Goal: Information Seeking & Learning: Learn about a topic

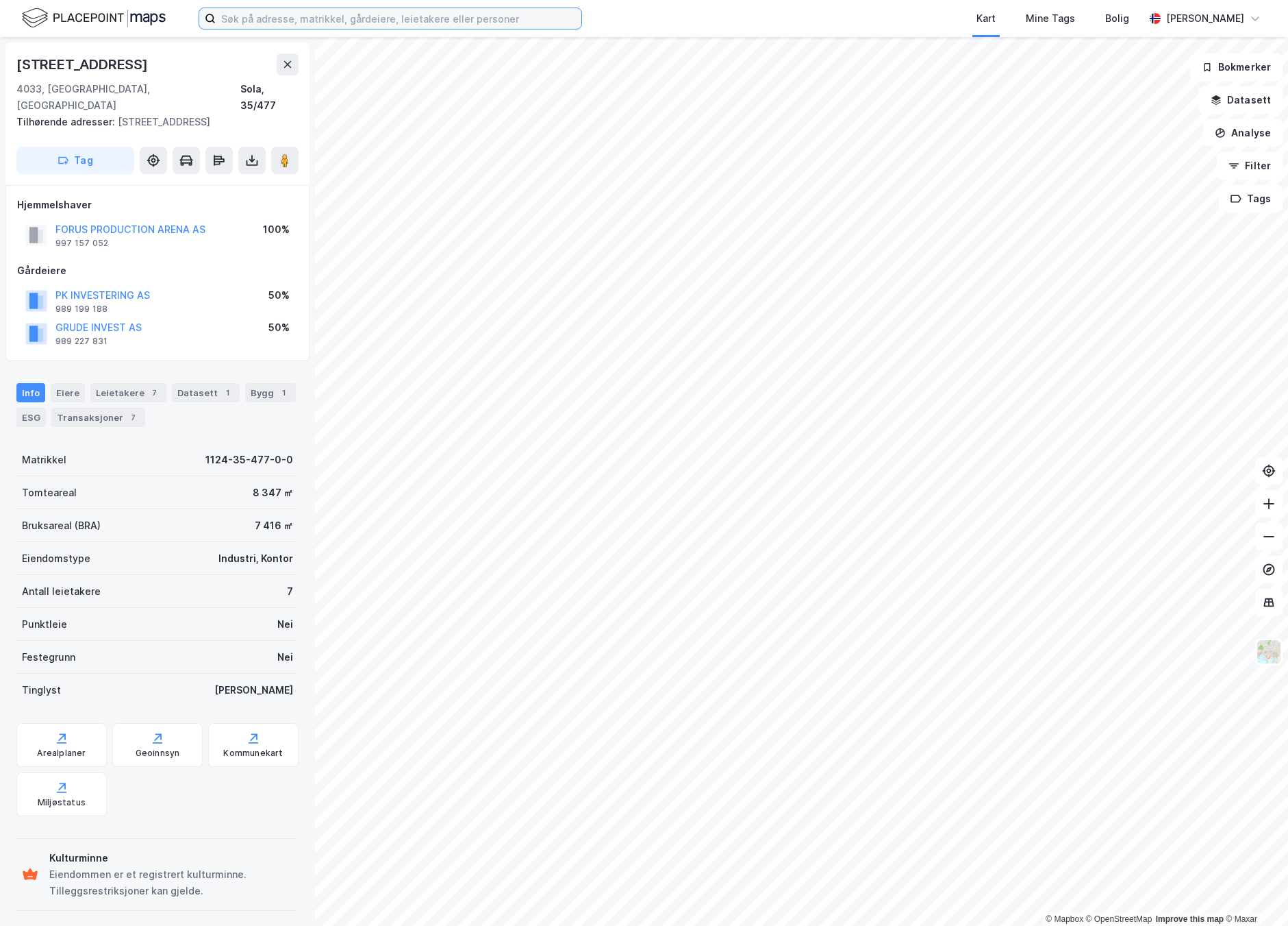
click at [339, 20] on input at bounding box center [399, 19] width 366 height 20
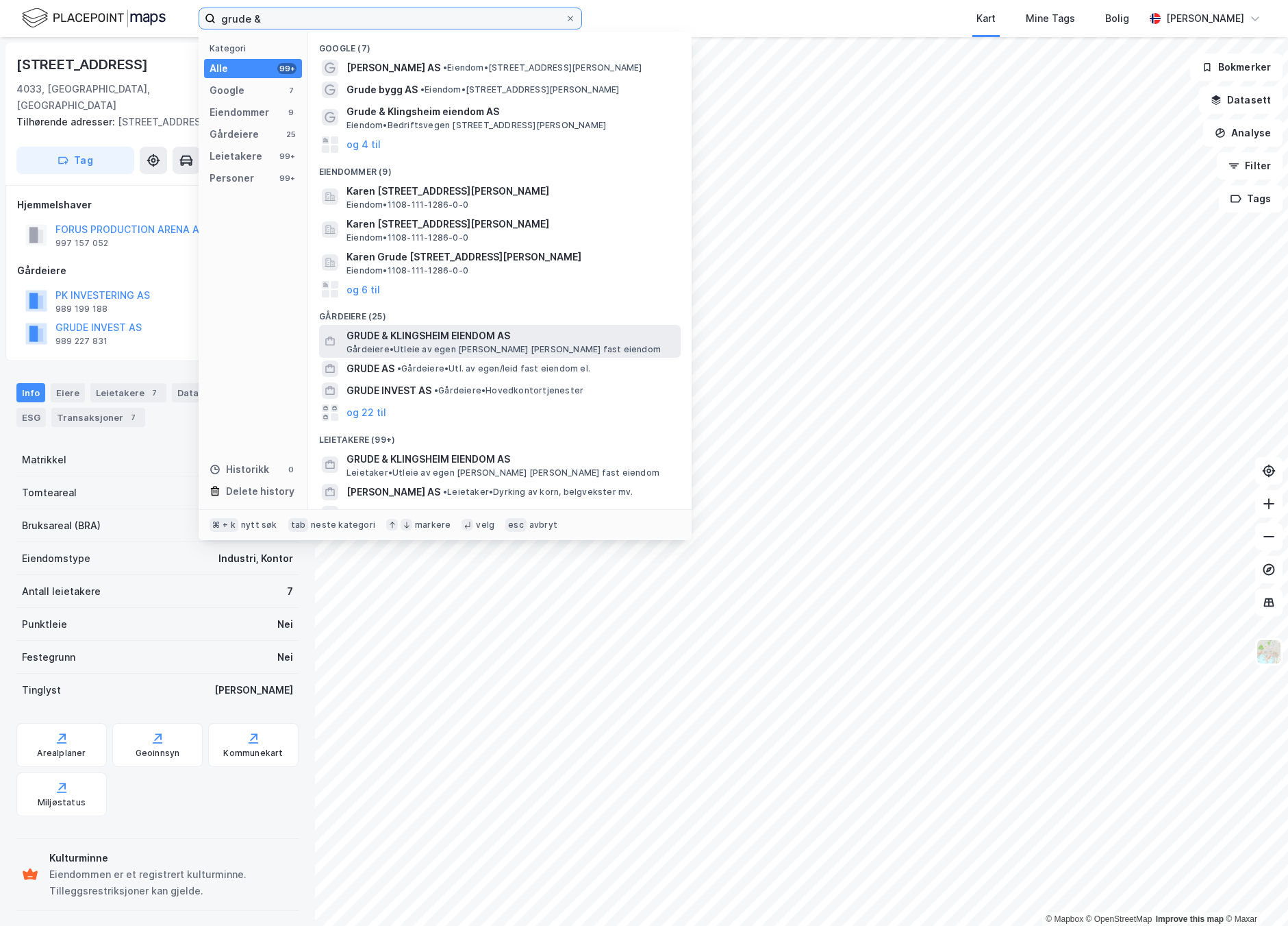
type input "grude &"
click at [425, 334] on span "GRUDE & KLINGSHEIM EIENDOM AS" at bounding box center [510, 335] width 328 height 16
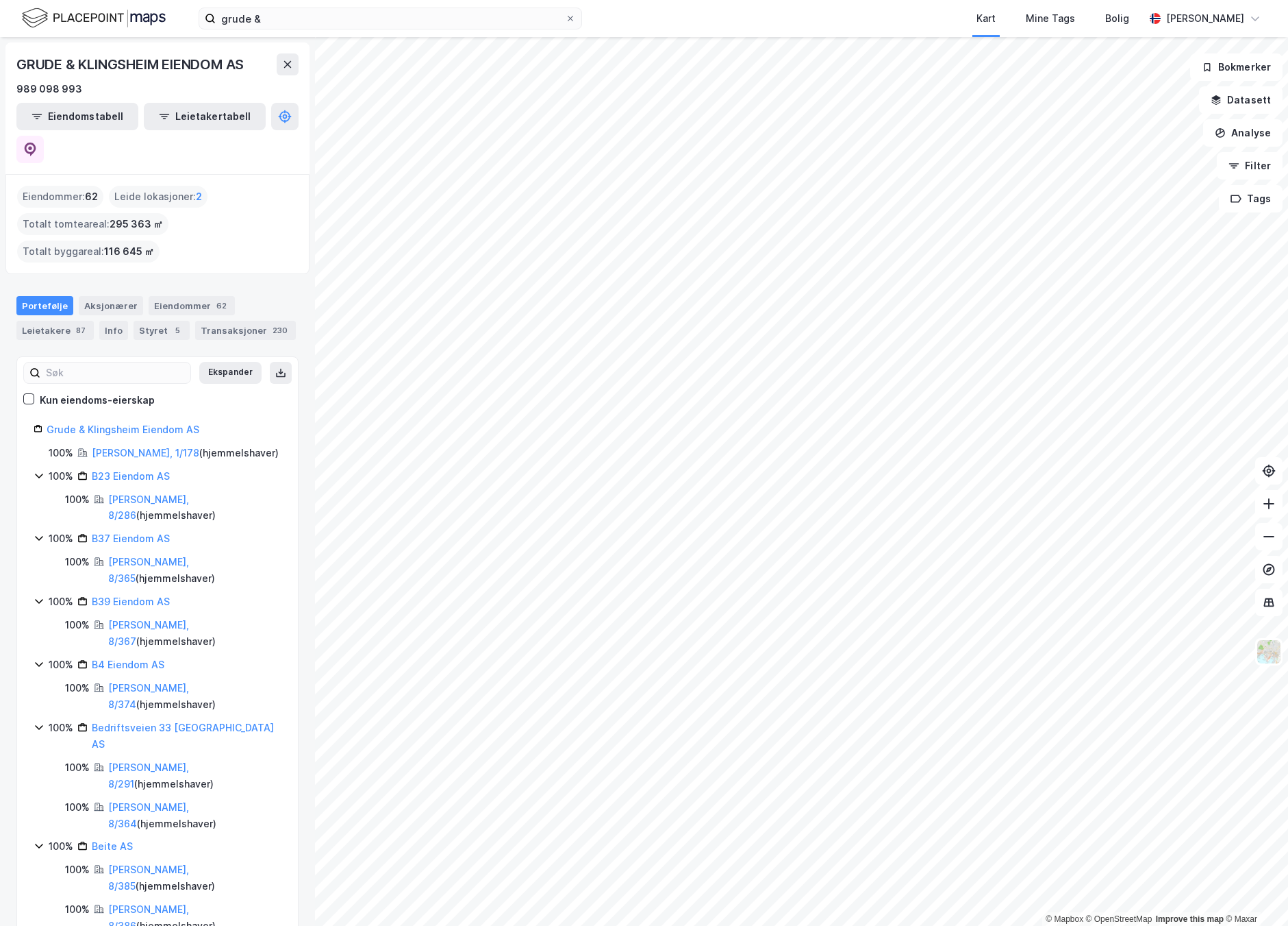
click at [292, 437] on div "© Mapbox © OpenStreetMap Improve this map © Maxar GRUDE & KLINGSHEIM EIENDOM AS…" at bounding box center [644, 481] width 1288 height 889
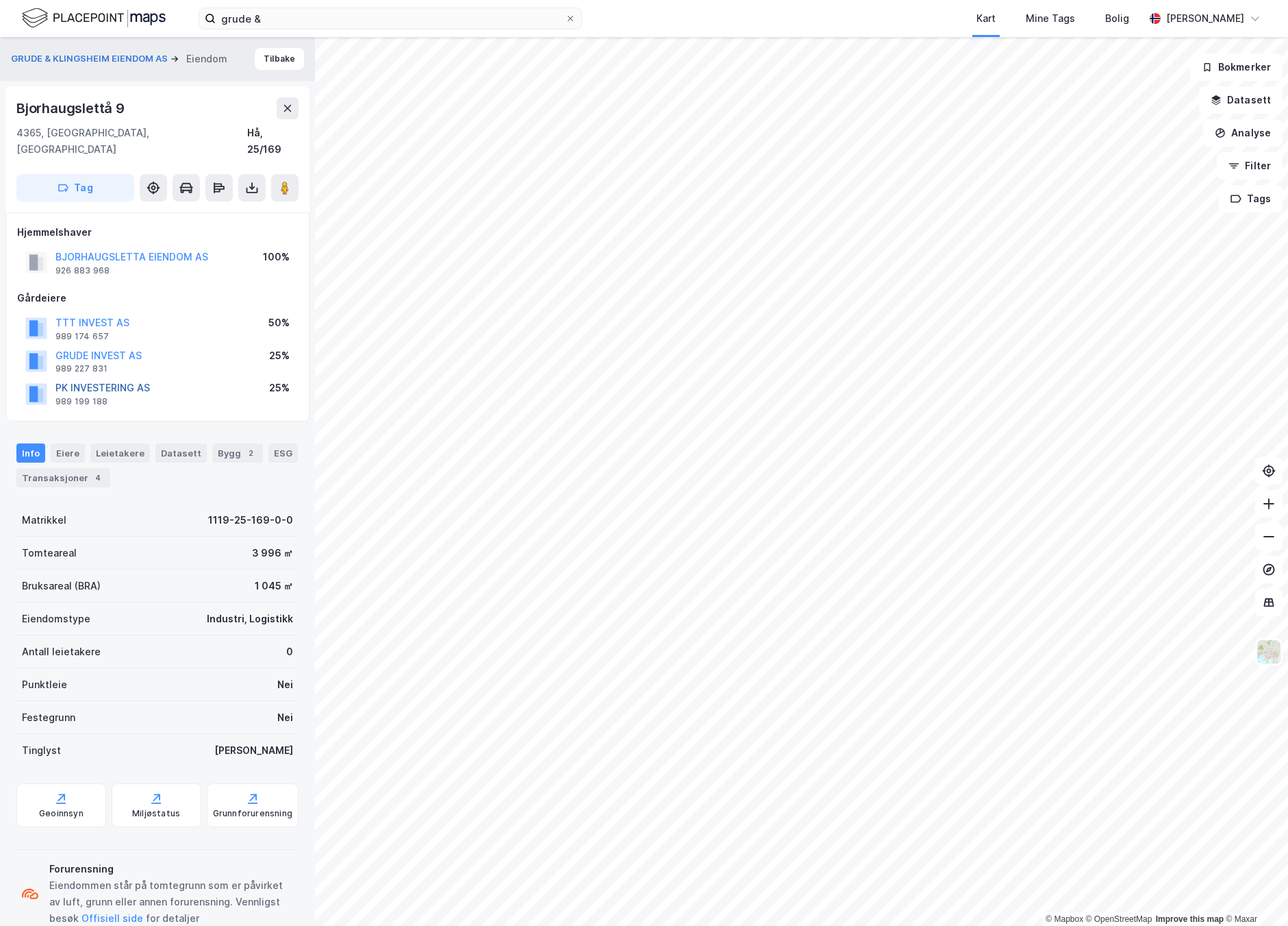
click at [0, 0] on button "PK INVESTERING AS" at bounding box center [0, 0] width 0 height 0
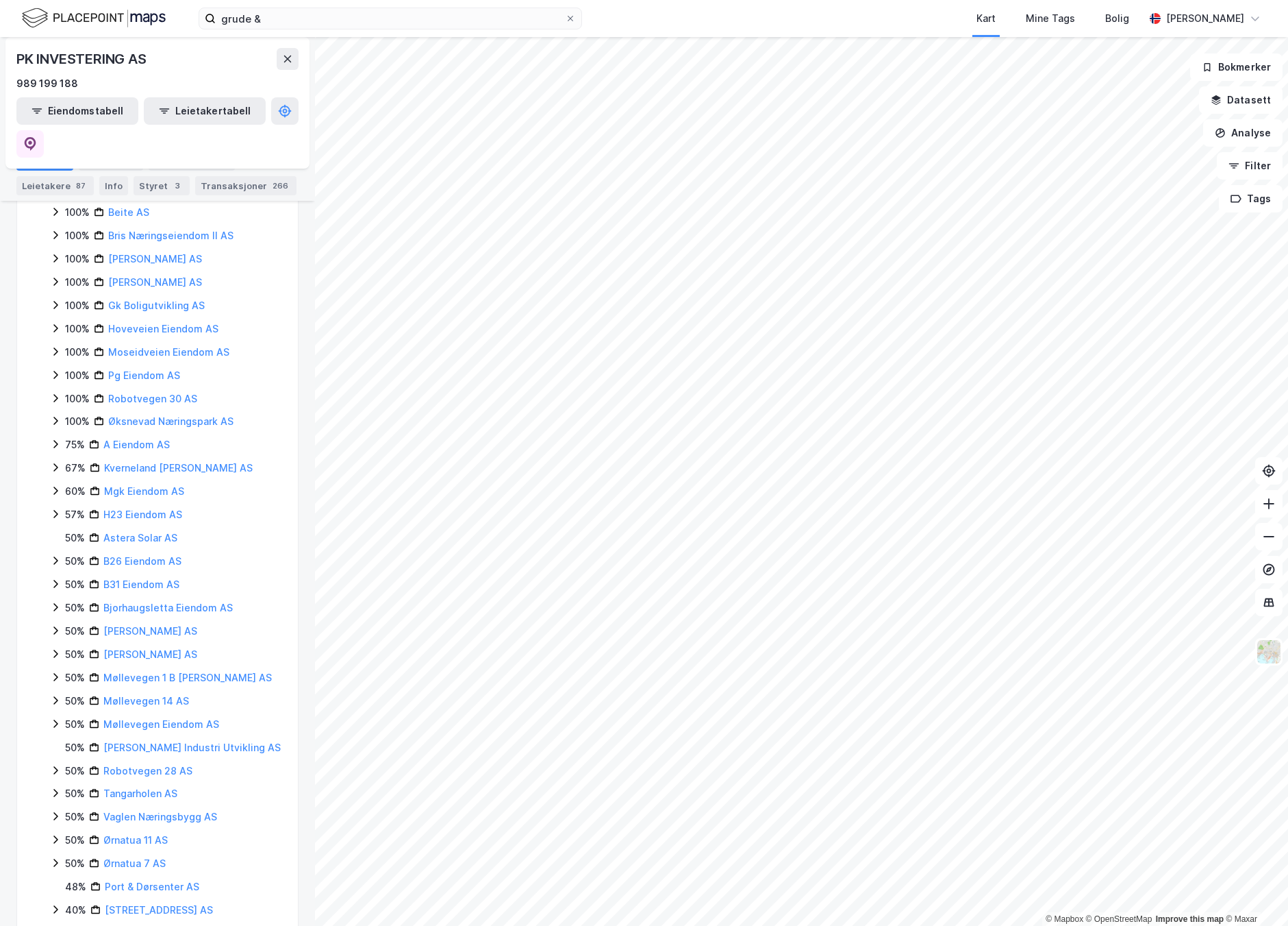
scroll to position [502, 0]
click at [135, 835] on link "Ørnatua 11 AS" at bounding box center [136, 841] width 65 height 12
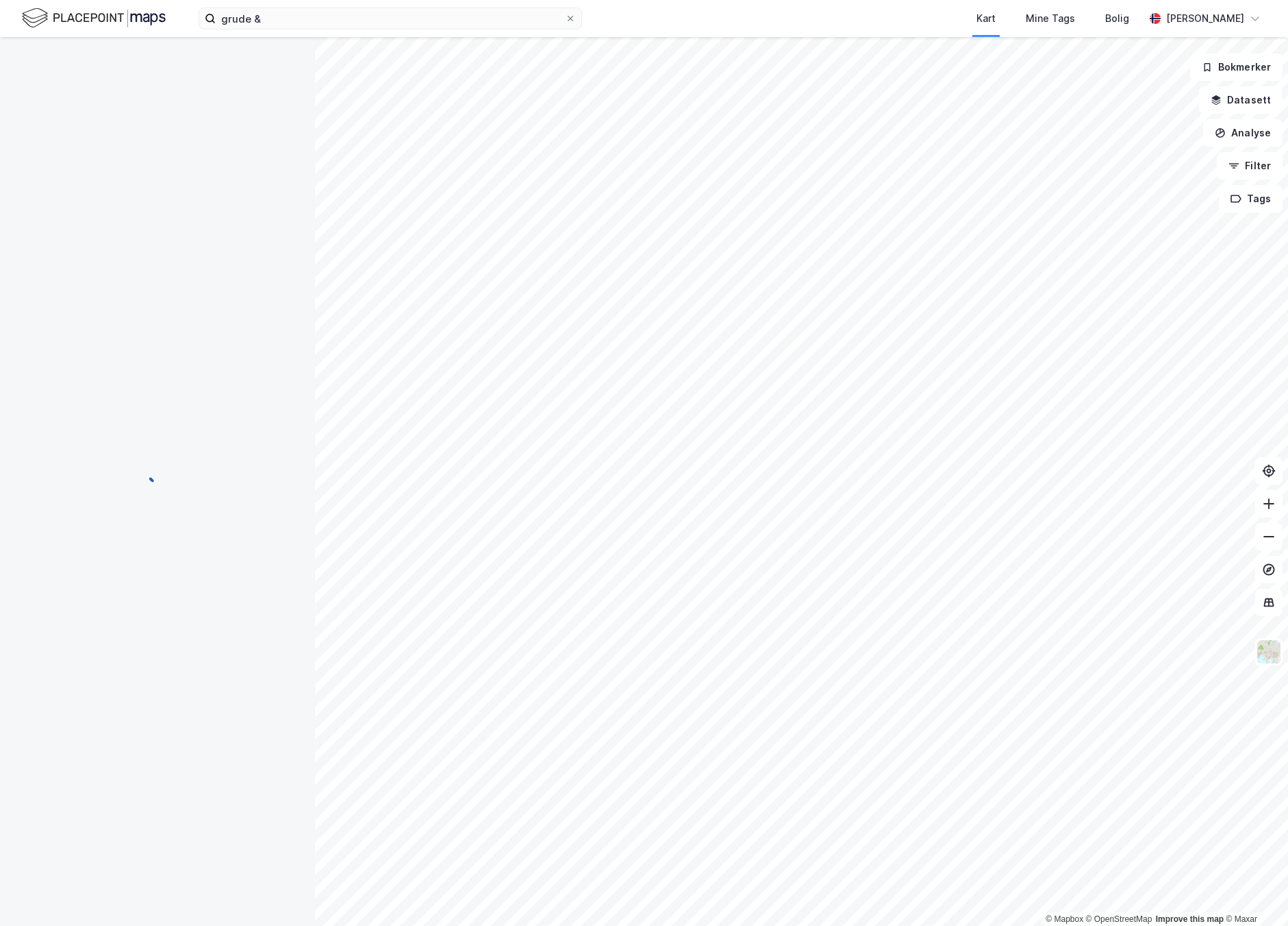
scroll to position [0, 0]
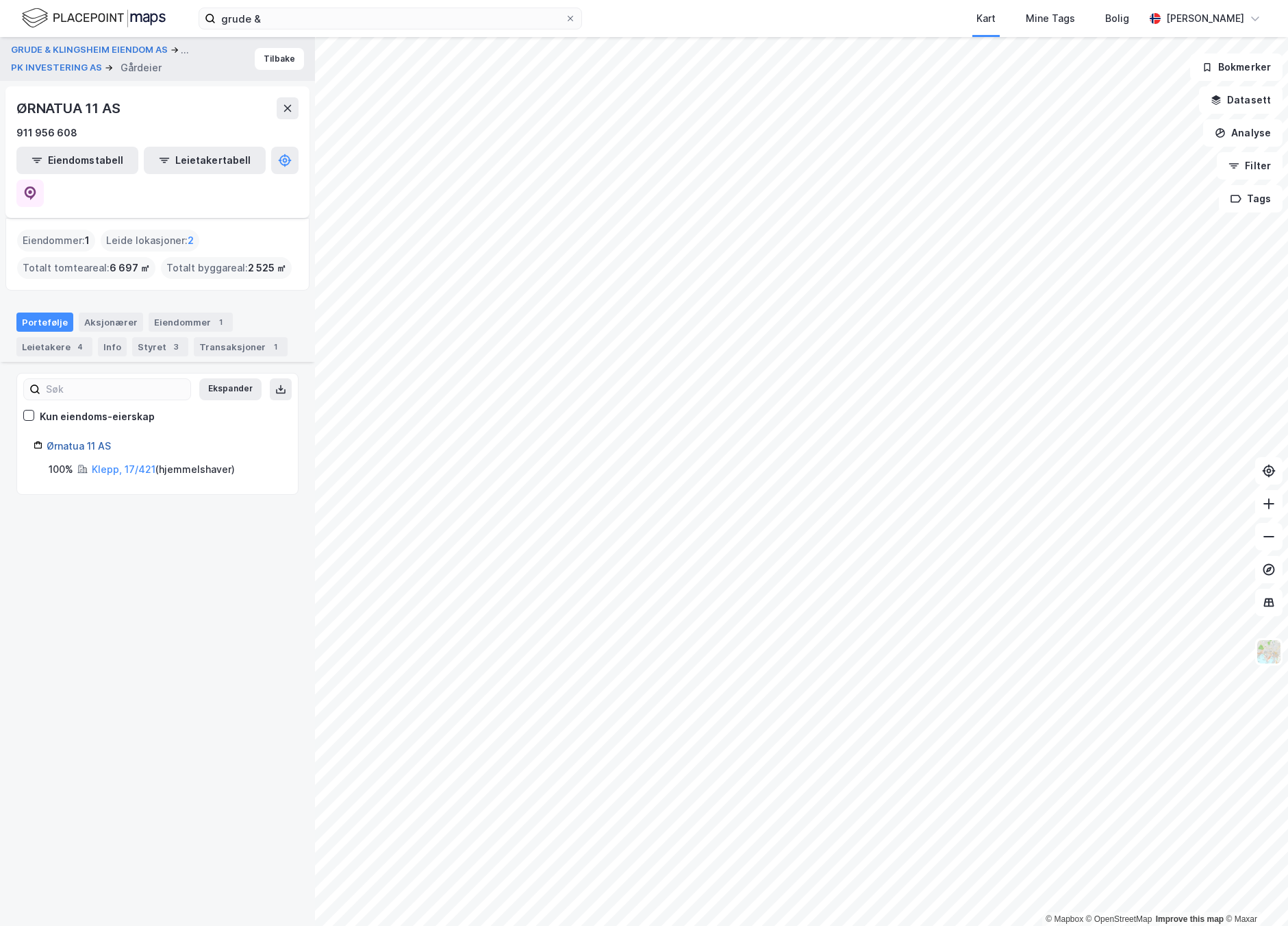
click at [95, 440] on link "Ørnatua 11 AS" at bounding box center [79, 446] width 65 height 12
click at [124, 312] on div "Aksjonærer" at bounding box center [111, 322] width 65 height 20
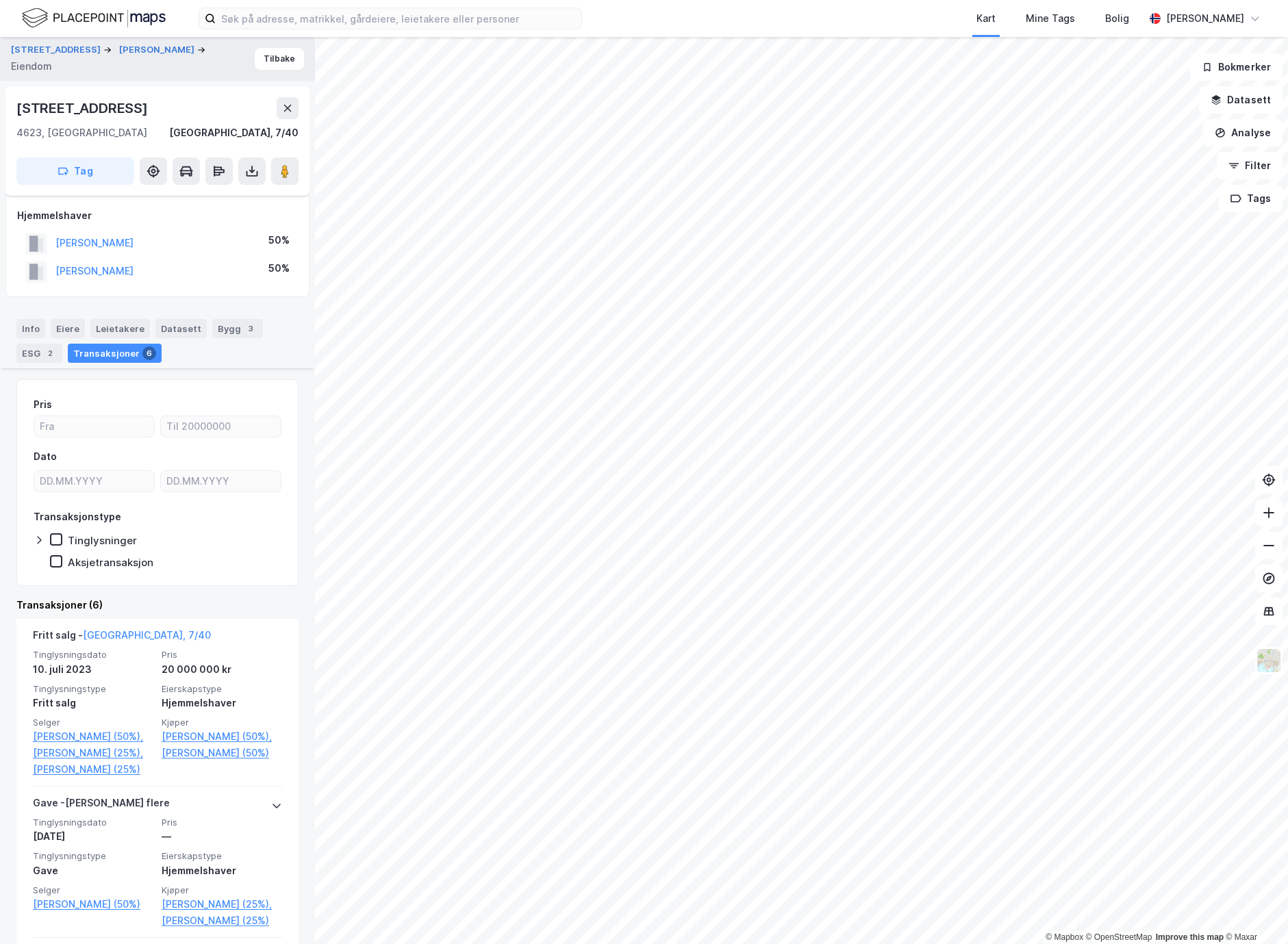
scroll to position [206, 0]
click at [0, 0] on button "[PERSON_NAME]" at bounding box center [0, 0] width 0 height 0
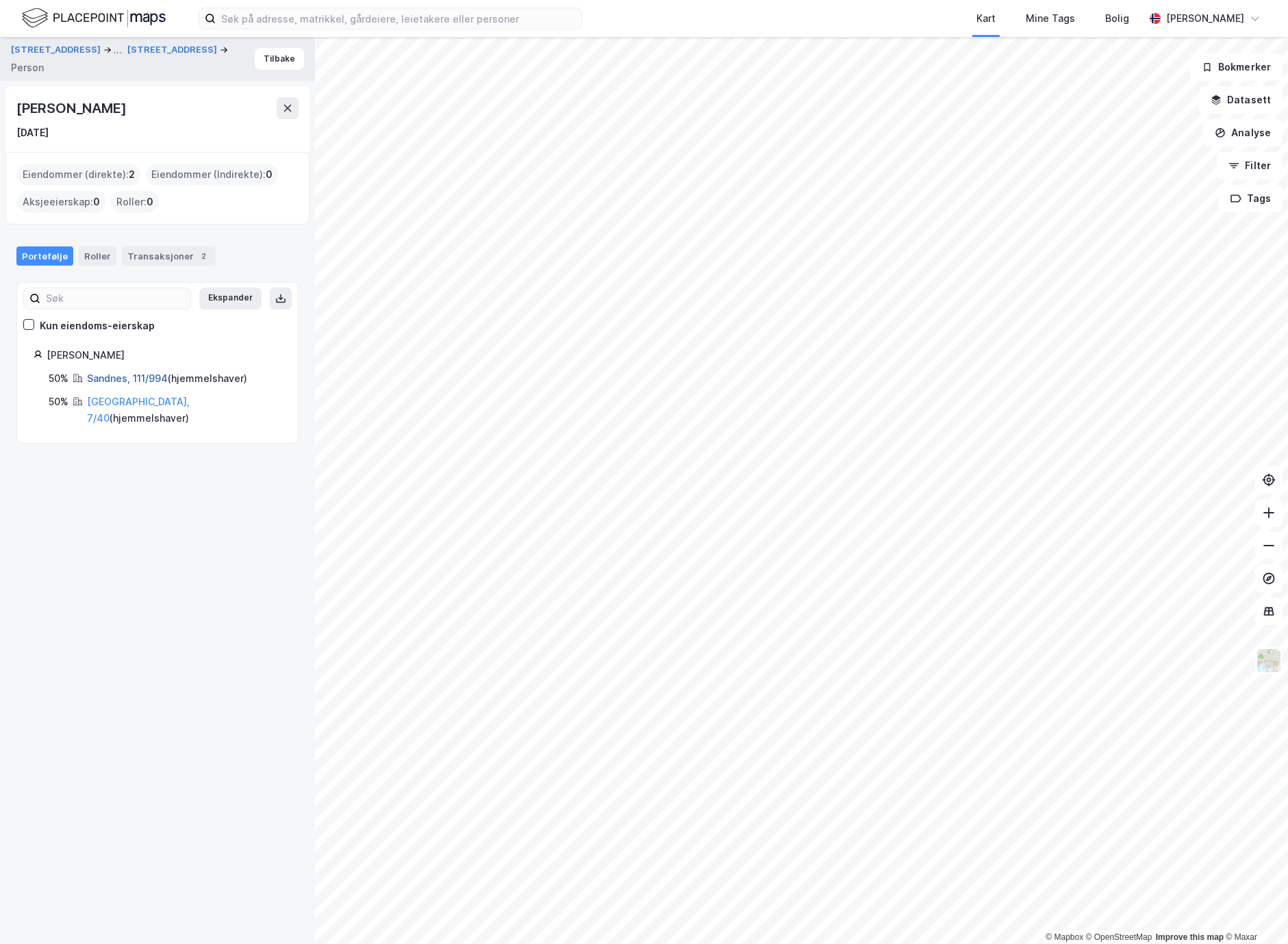
click at [128, 374] on link "Sandnes, 111/994" at bounding box center [127, 378] width 81 height 12
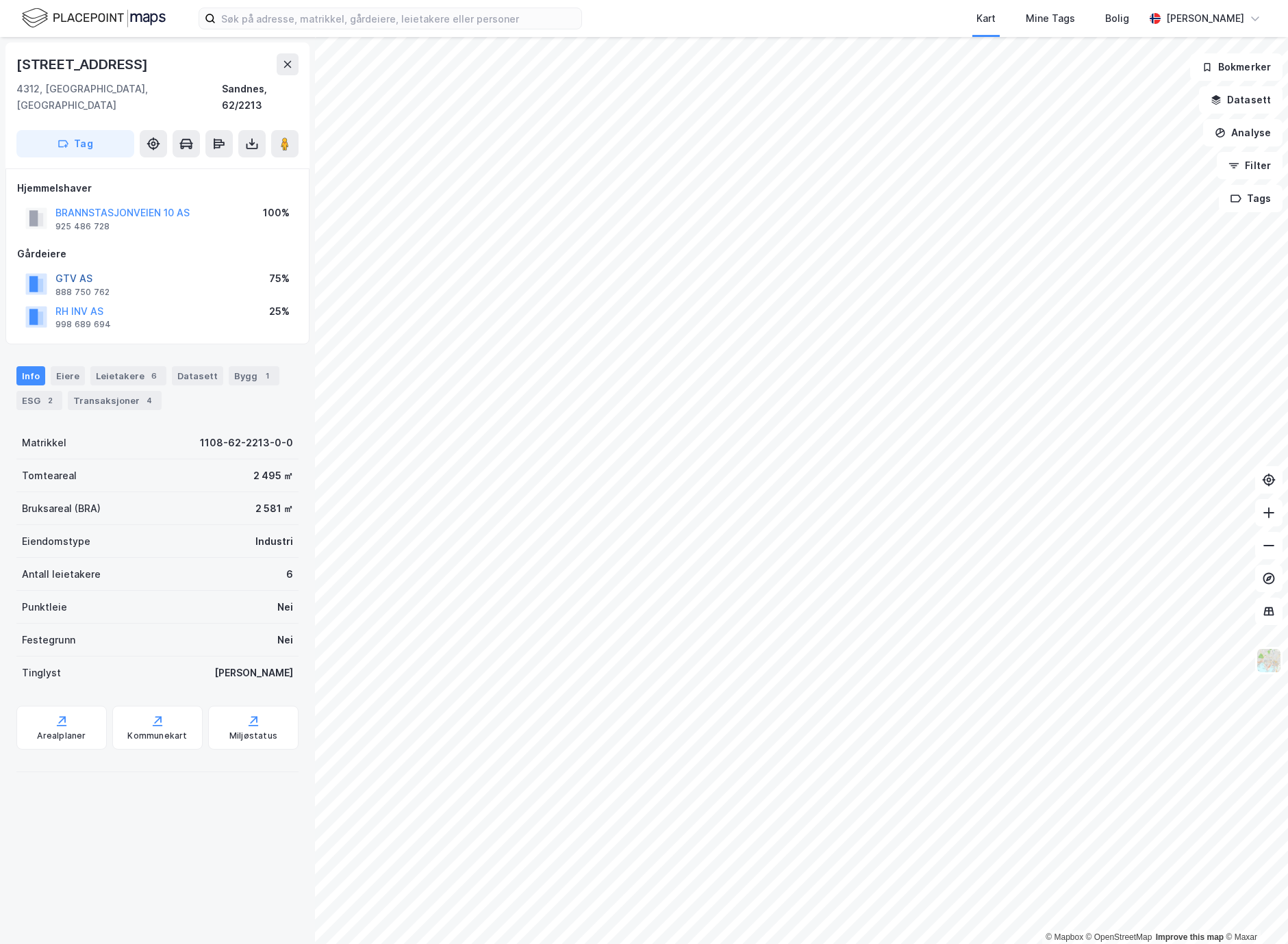
click at [0, 0] on button "GTV AS" at bounding box center [0, 0] width 0 height 0
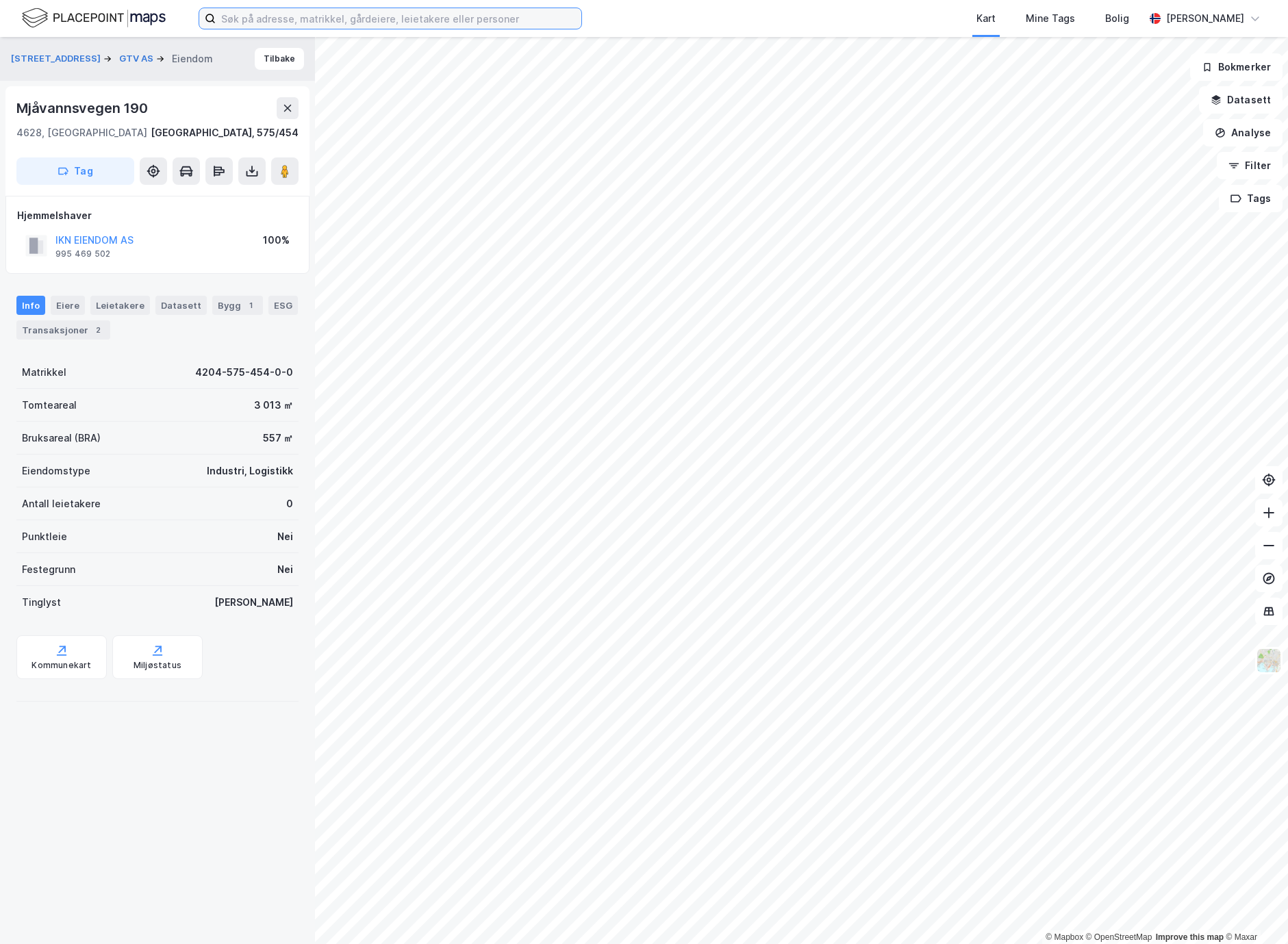
click at [338, 18] on input at bounding box center [399, 19] width 366 height 20
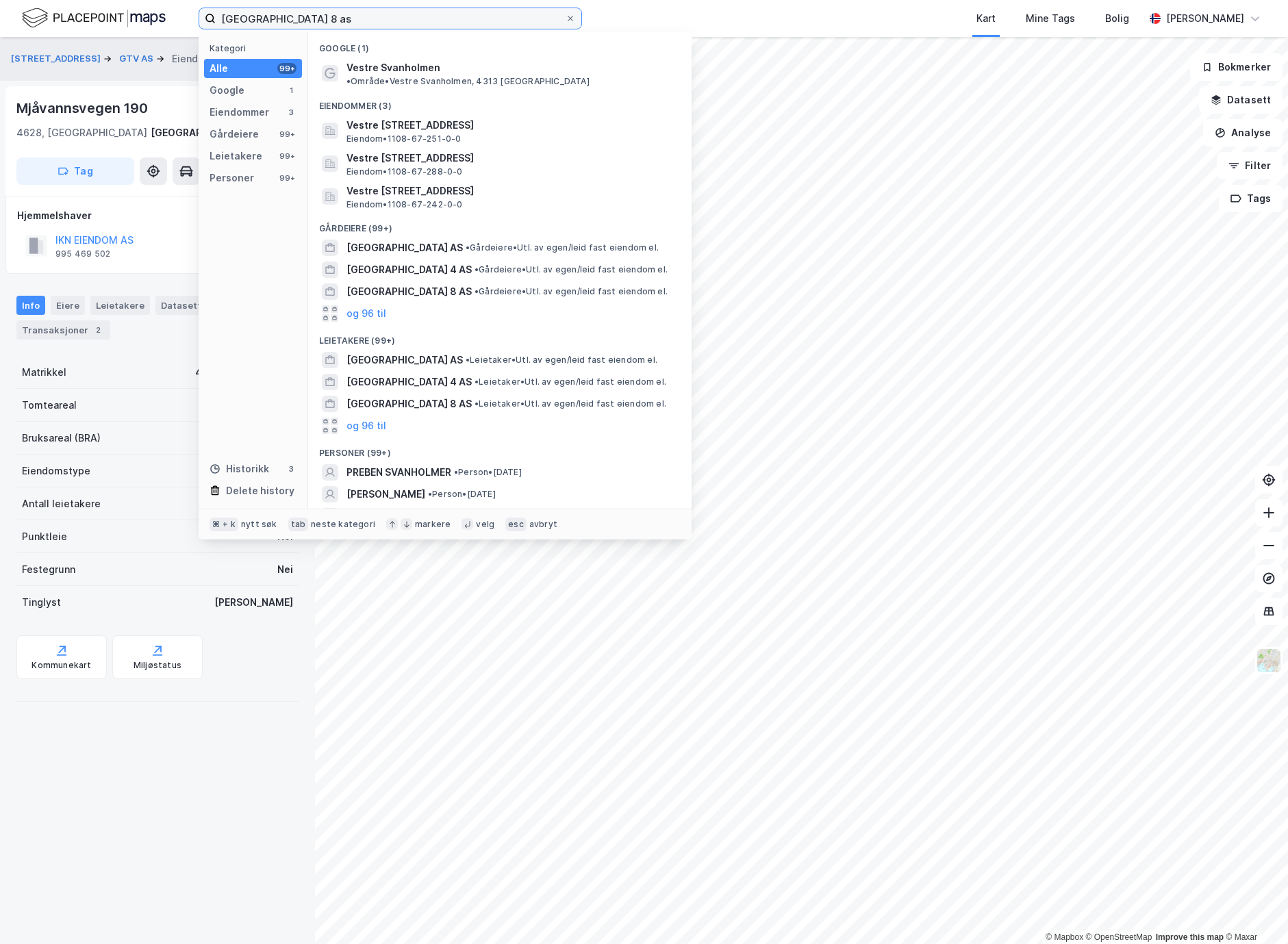
type input "[GEOGRAPHIC_DATA] 8 as"
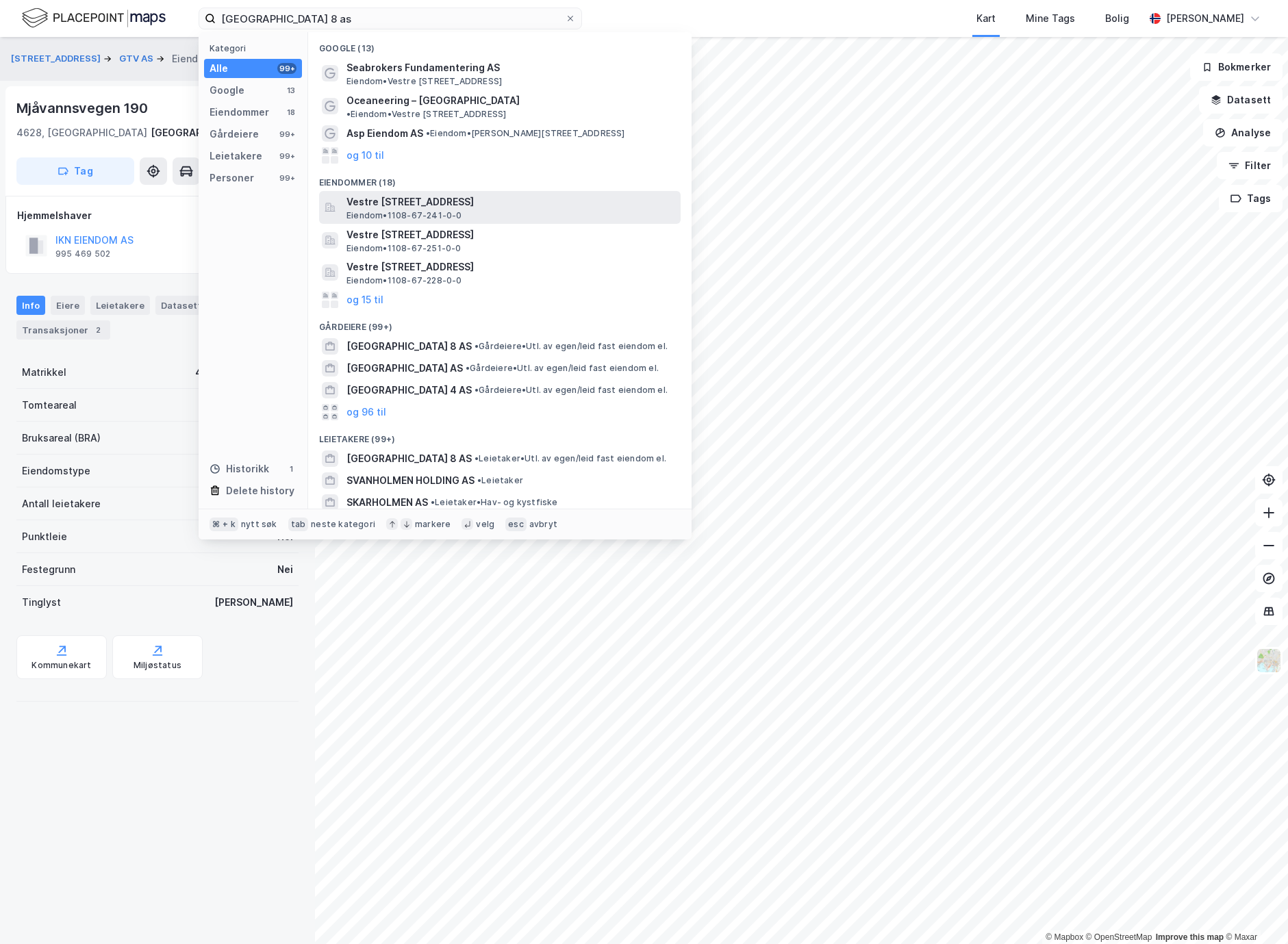
click at [459, 194] on span "Vestre [STREET_ADDRESS]" at bounding box center [510, 202] width 328 height 16
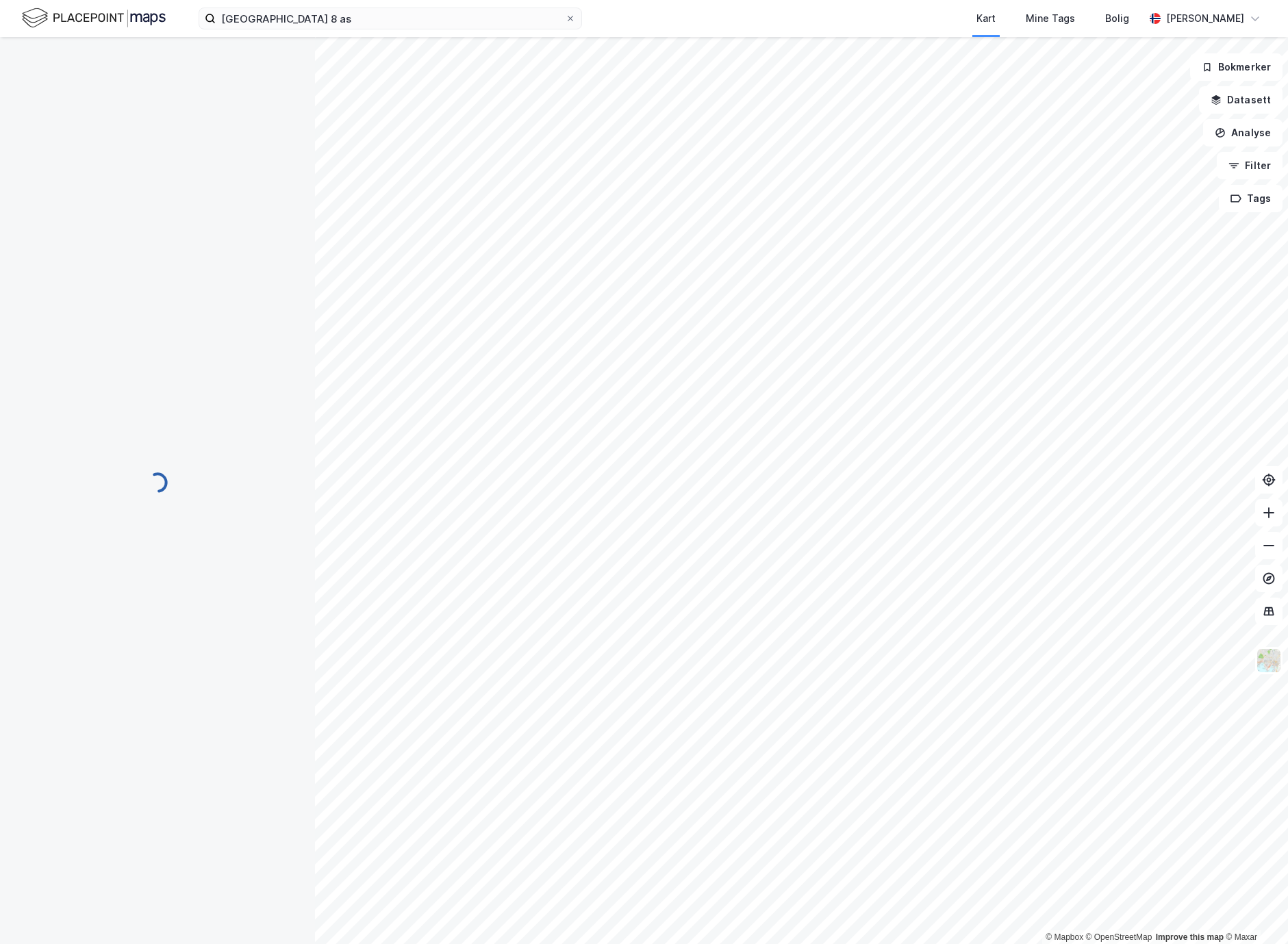
scroll to position [21, 0]
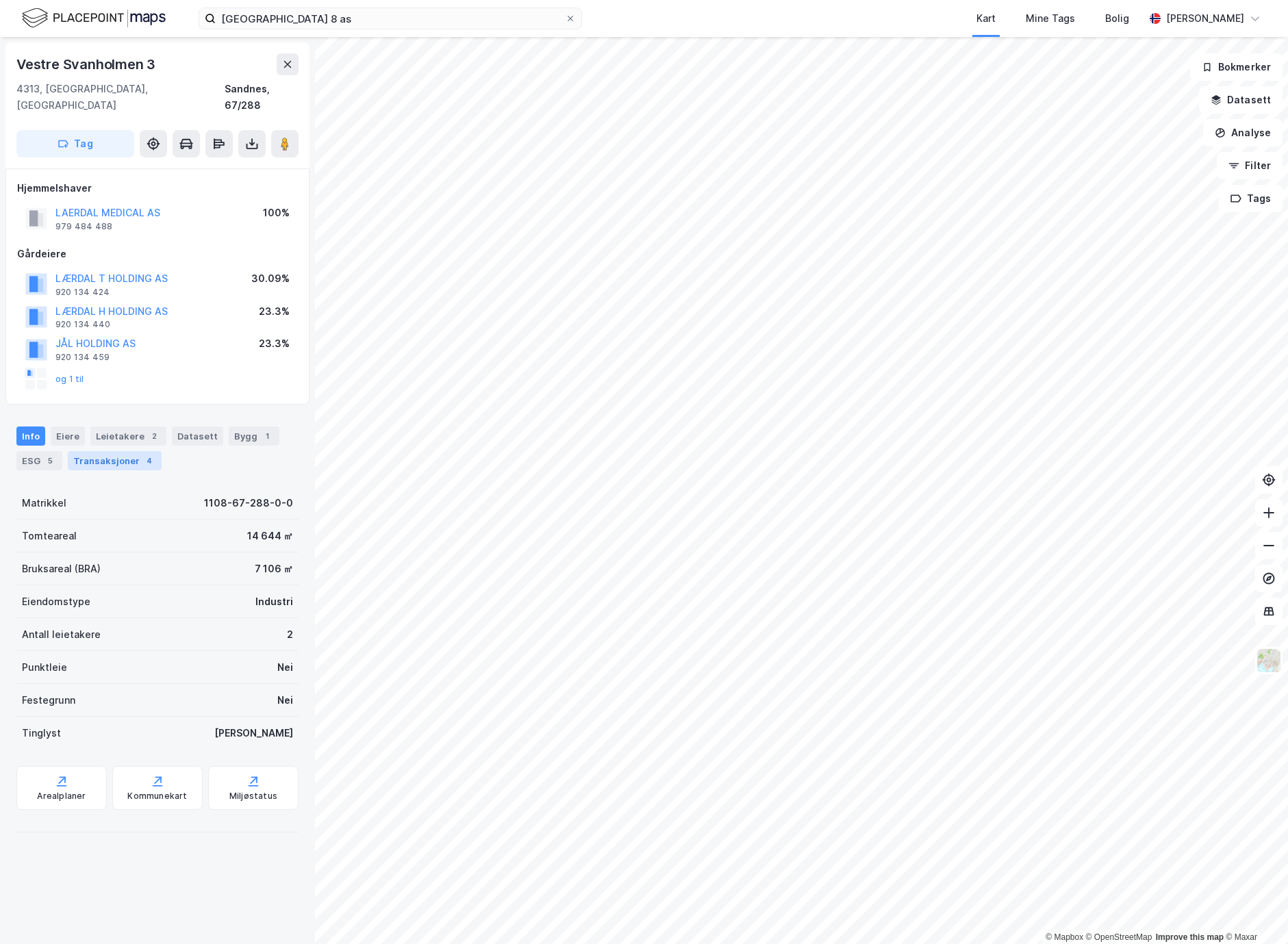
click at [134, 452] on div "Transaksjoner 4" at bounding box center [115, 461] width 94 height 20
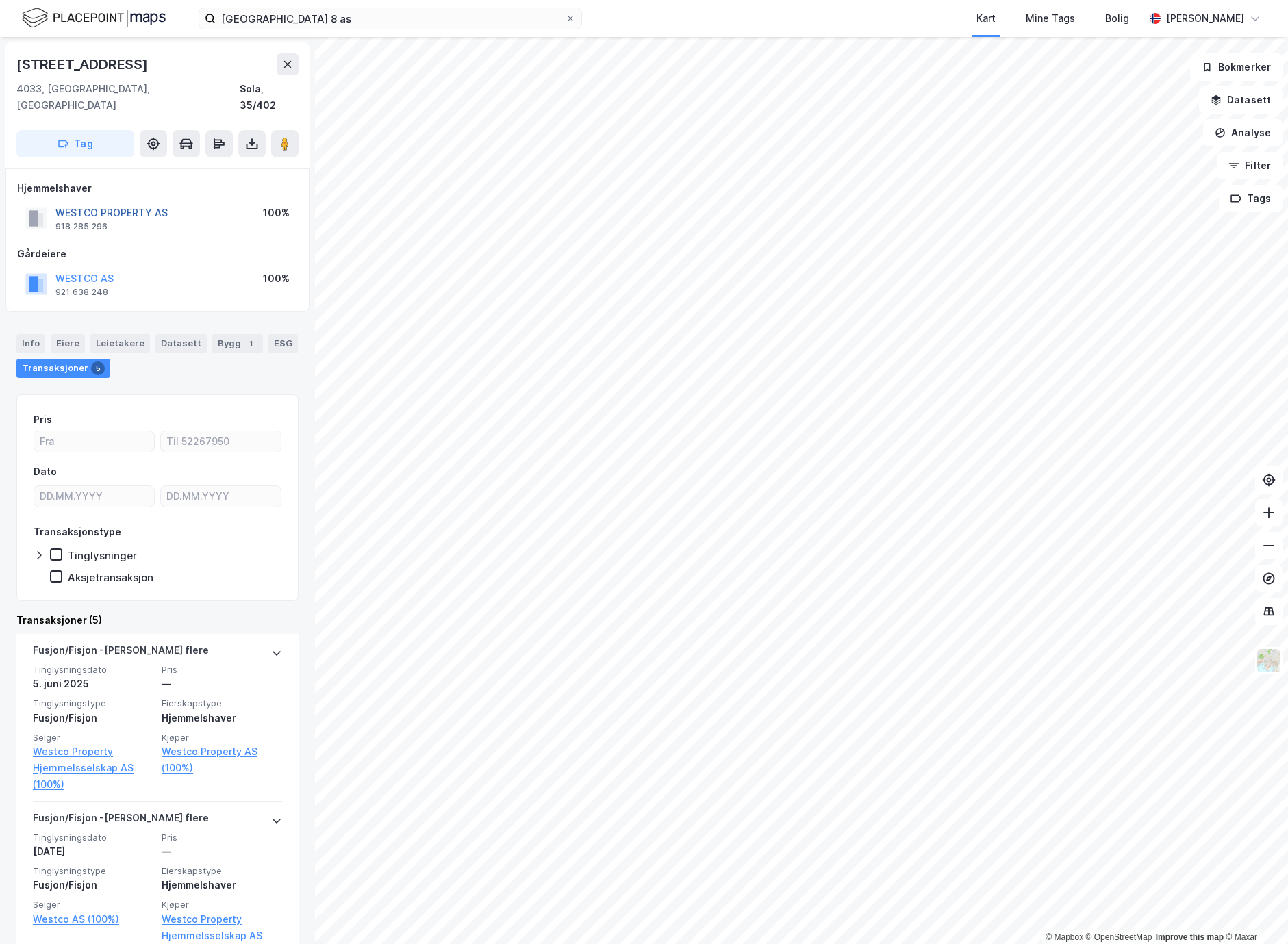
click at [0, 0] on button "WESTCO PROPERTY AS" at bounding box center [0, 0] width 0 height 0
